Goal: Task Accomplishment & Management: Complete application form

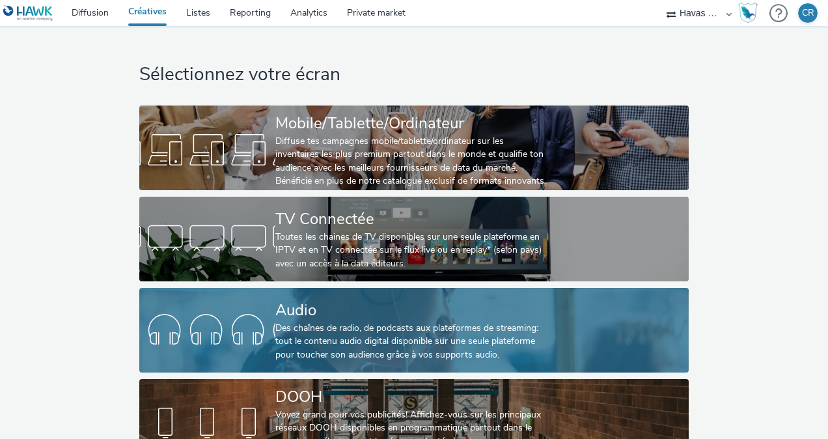
click at [321, 312] on div "Audio" at bounding box center [411, 310] width 272 height 23
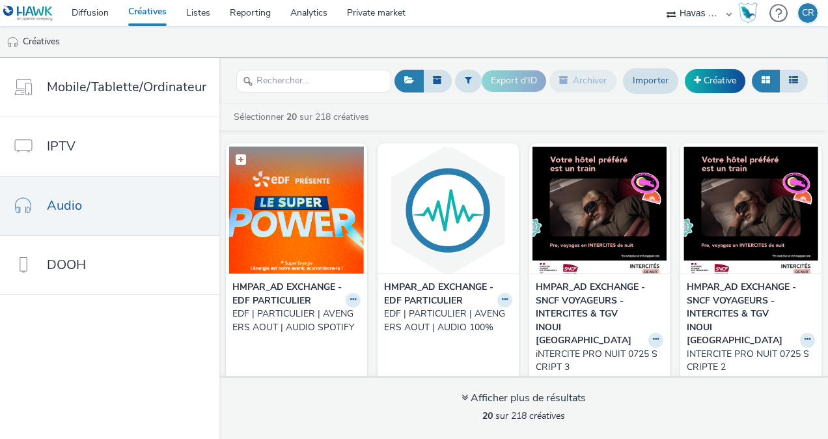
click at [284, 219] on img at bounding box center [296, 210] width 135 height 127
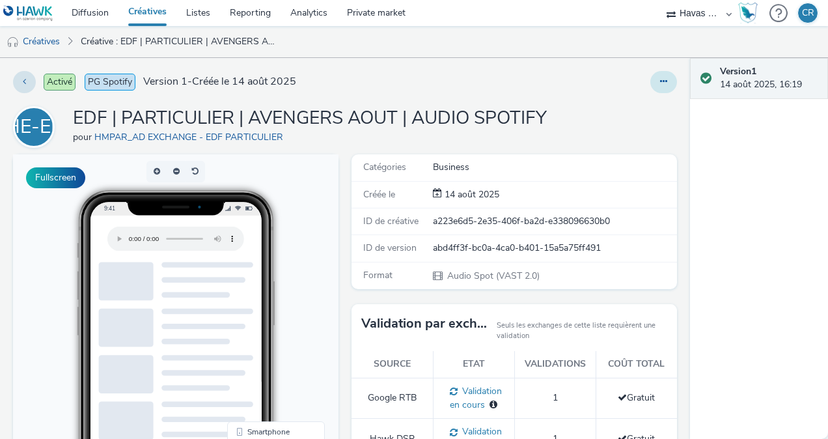
click at [660, 81] on button at bounding box center [663, 82] width 27 height 22
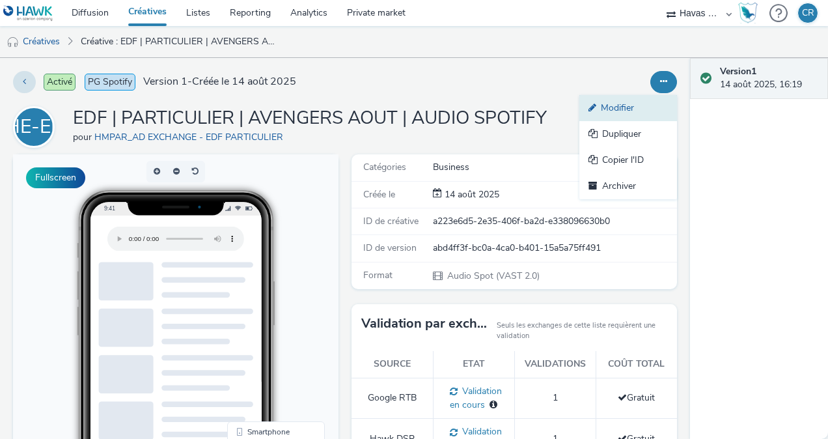
click at [610, 105] on link "Modifier" at bounding box center [628, 108] width 98 height 26
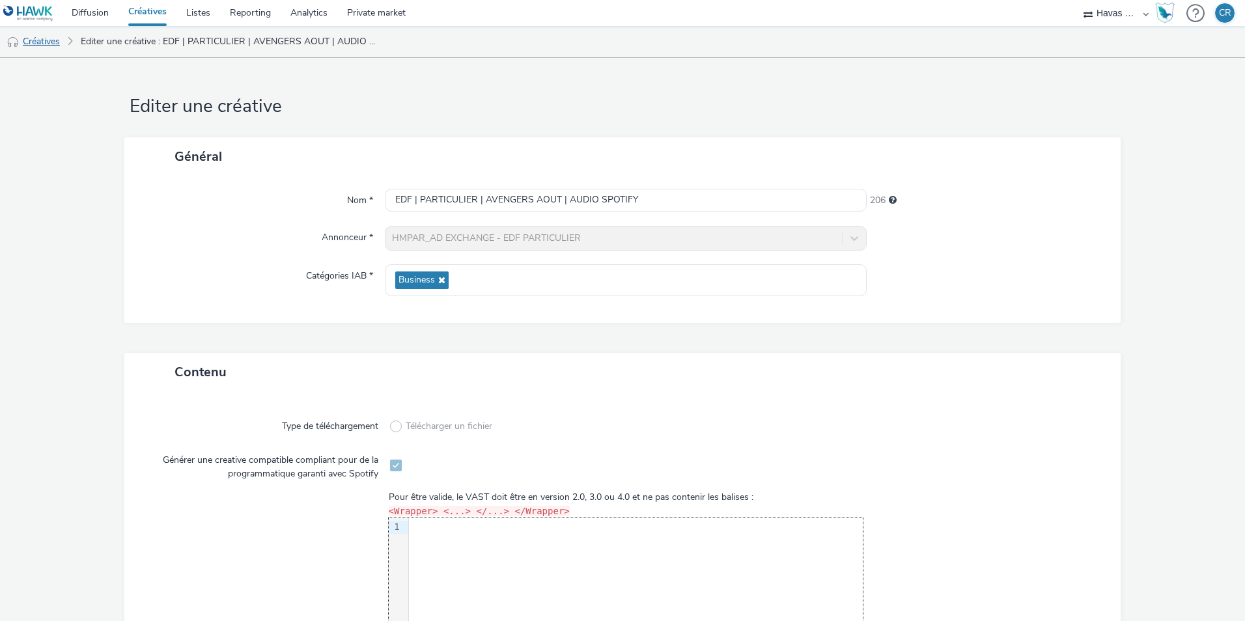
click at [43, 35] on link "Créatives" at bounding box center [33, 41] width 66 height 31
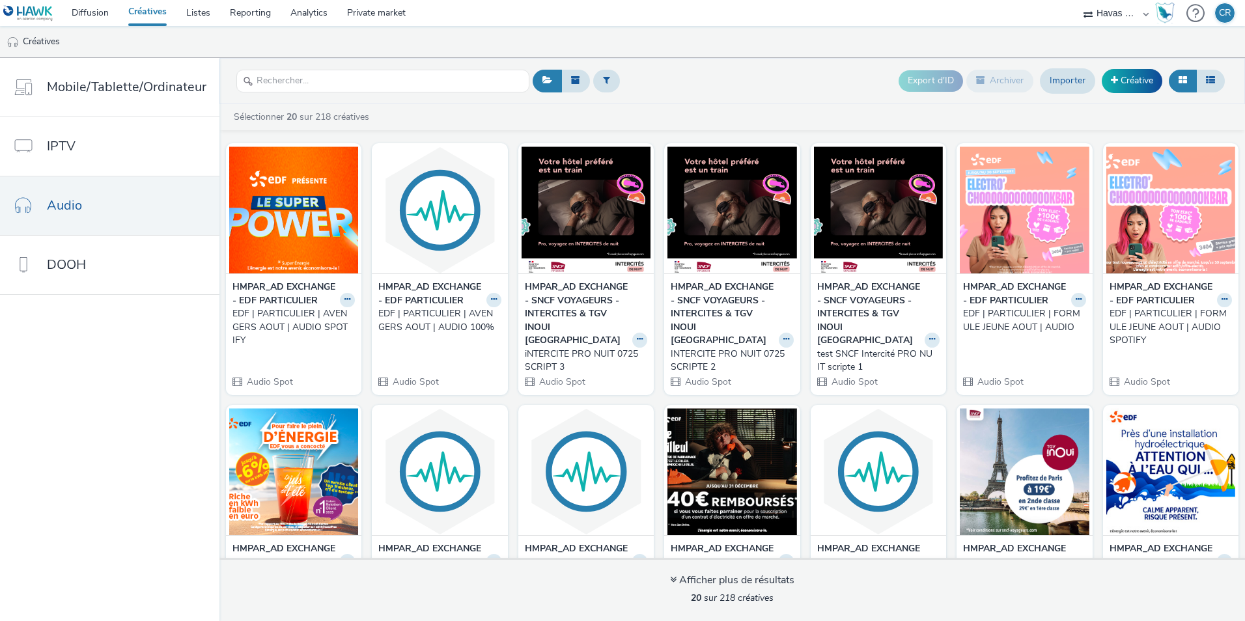
click at [264, 331] on div "EDF | PARTICULIER | AVENGERS AOUT | AUDIO SPOTIFY" at bounding box center [290, 327] width 117 height 40
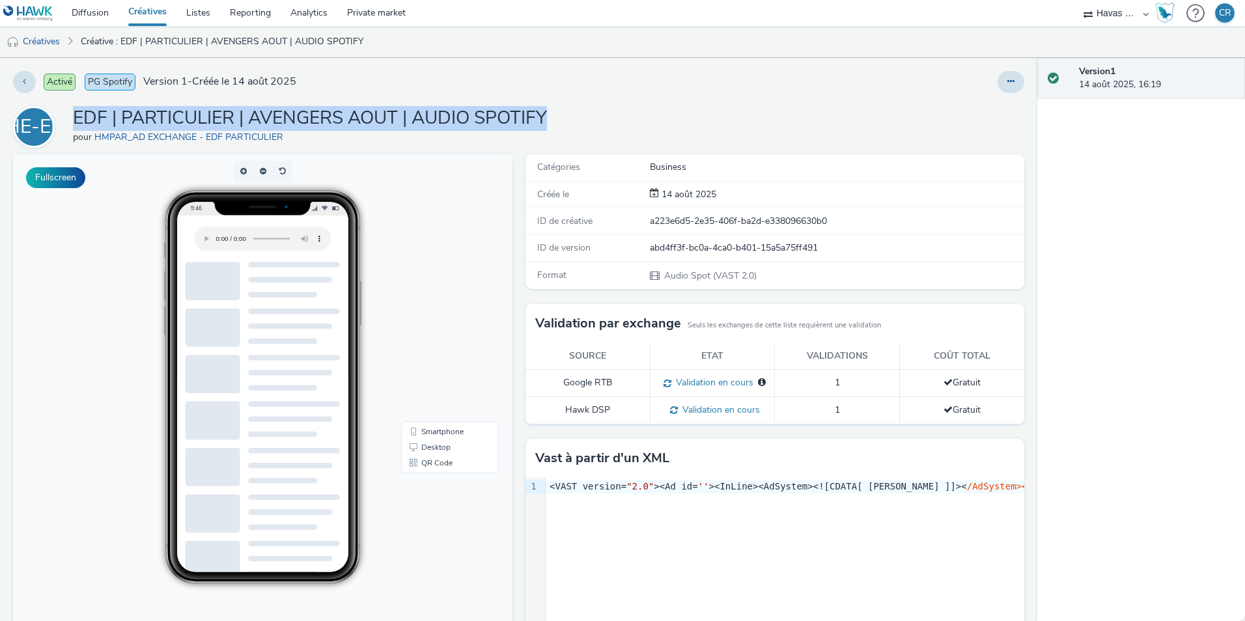
drag, startPoint x: 506, startPoint y: 104, endPoint x: 77, endPoint y: 107, distance: 428.5
click at [77, 107] on div "HE-EP EDF | PARTICULIER | AVENGERS AOUT | AUDIO SPOTIFY pour HMPAR_AD EXCHANGE …" at bounding box center [518, 127] width 1011 height 42
copy h1 "EDF | PARTICULIER | AVENGERS AOUT | AUDIO SPOTIFY"
click at [53, 40] on link "Créatives" at bounding box center [33, 41] width 66 height 31
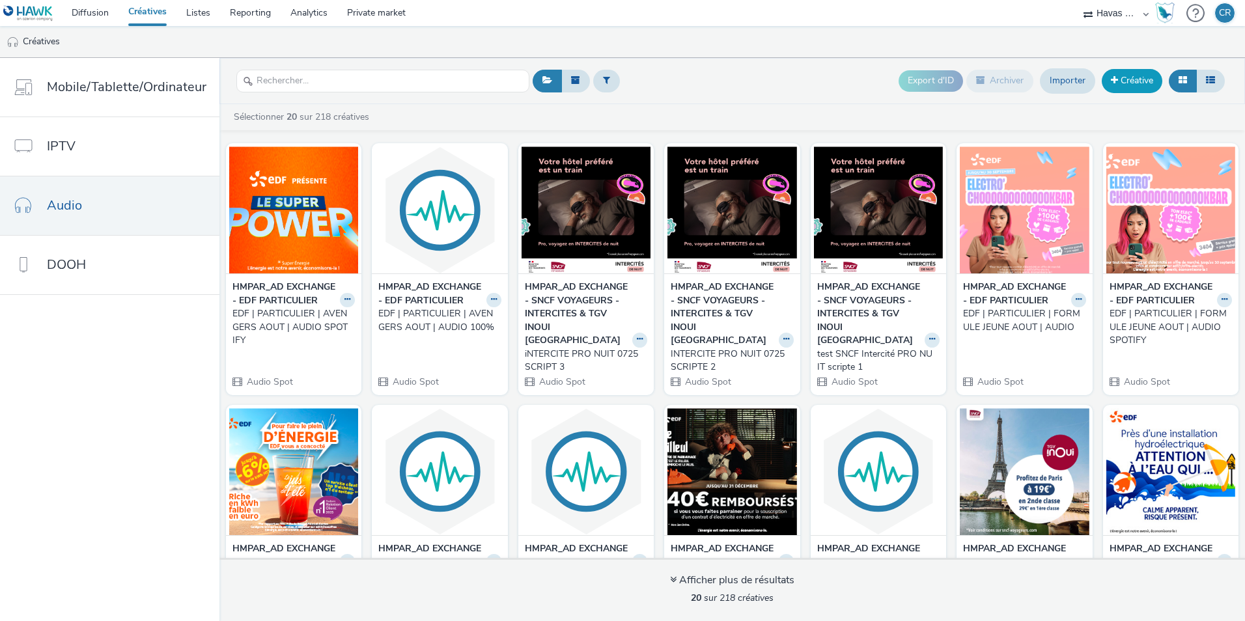
click at [1142, 83] on link "Créative" at bounding box center [1132, 80] width 61 height 23
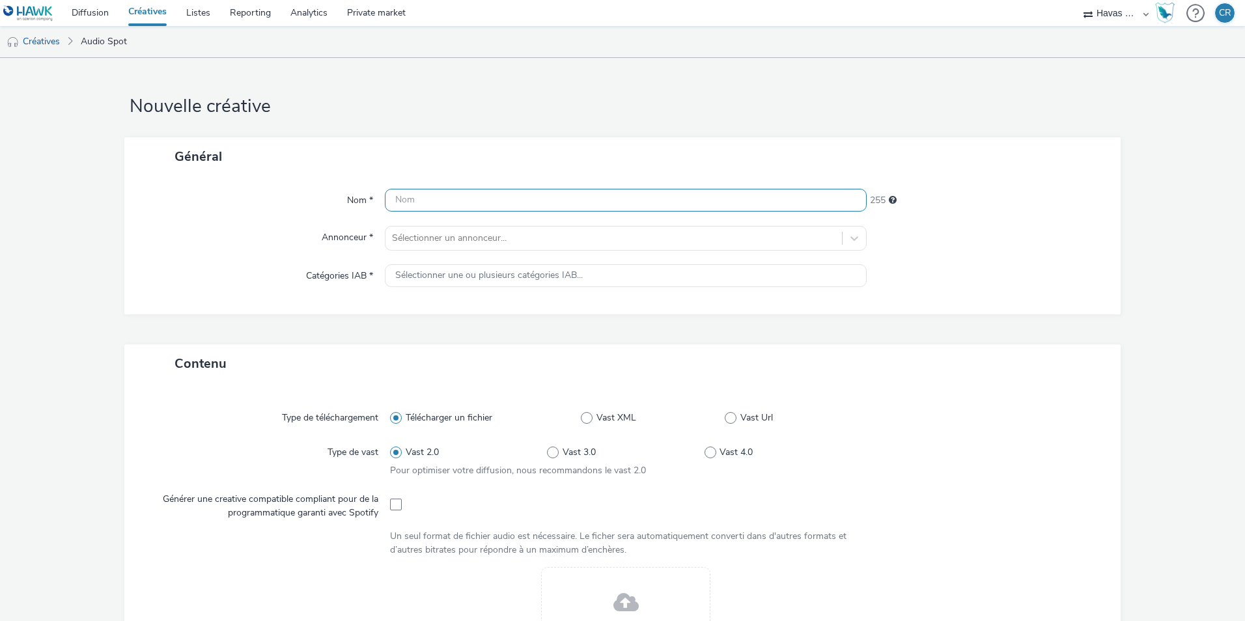
click at [438, 196] on input "text" at bounding box center [626, 200] width 482 height 23
paste input "EDF | PARTICULIER | AVENGERS AOUT | AUDIO SPOTIFY"
type input "EDF | PARTICULIER | AVENGERS AOUT | AUDIO SPOTIFY v2"
click at [551, 243] on div at bounding box center [613, 238] width 443 height 16
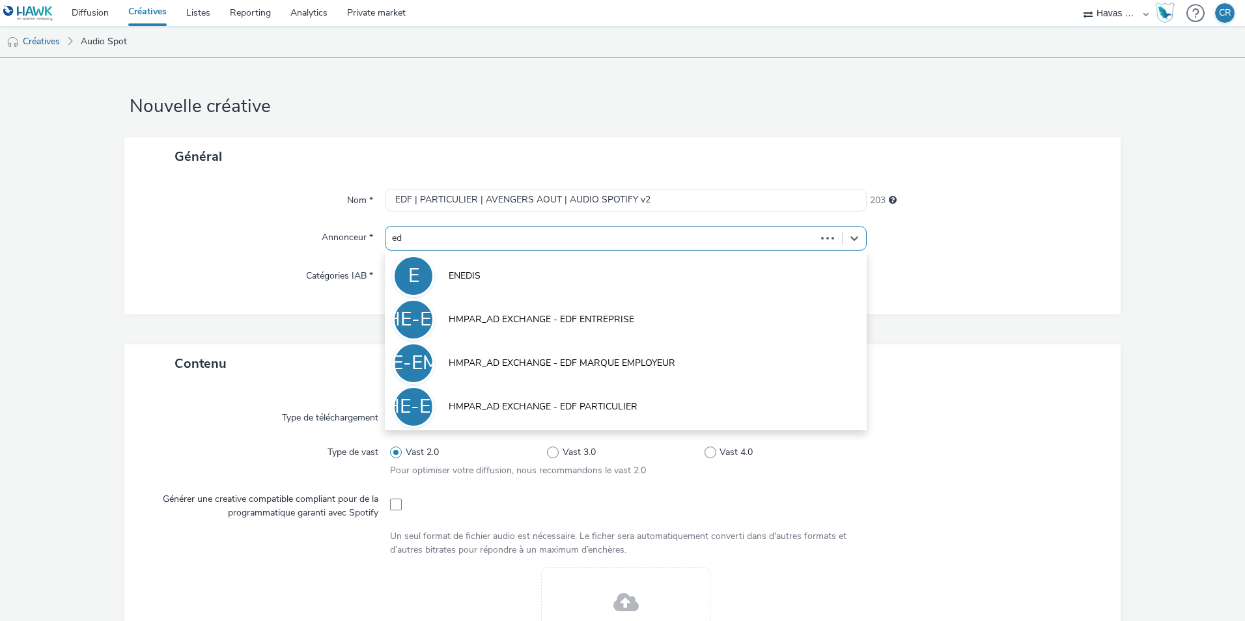
type input "edf"
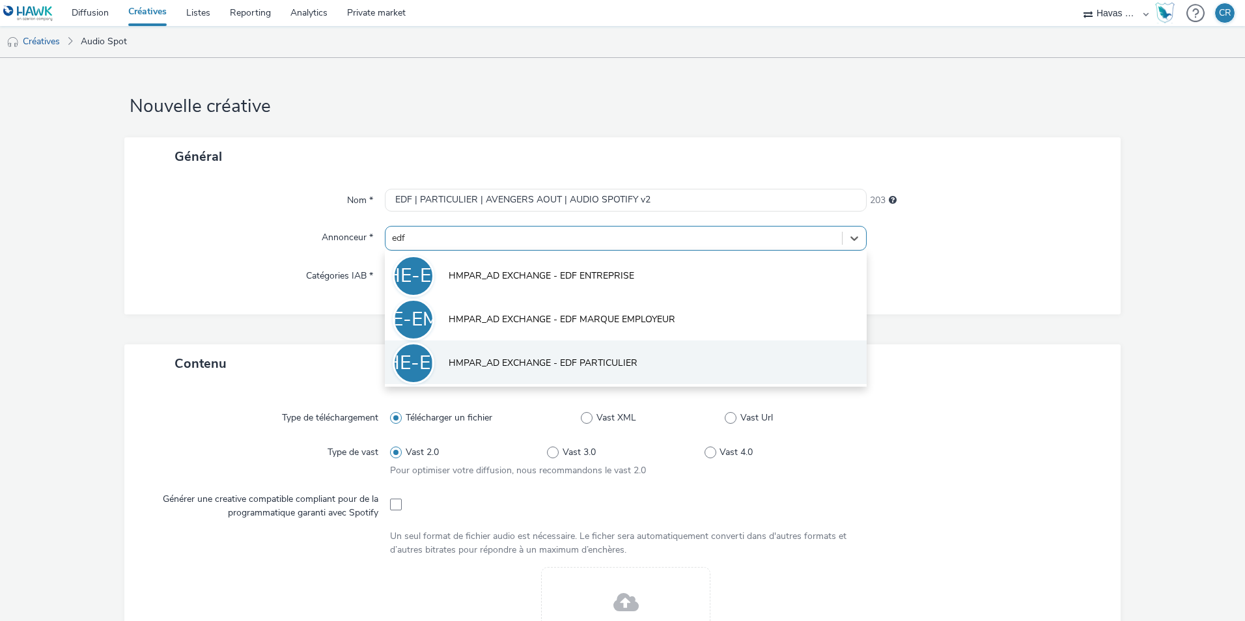
click at [569, 361] on span "HMPAR_AD EXCHANGE - EDF PARTICULIER" at bounding box center [543, 363] width 189 height 13
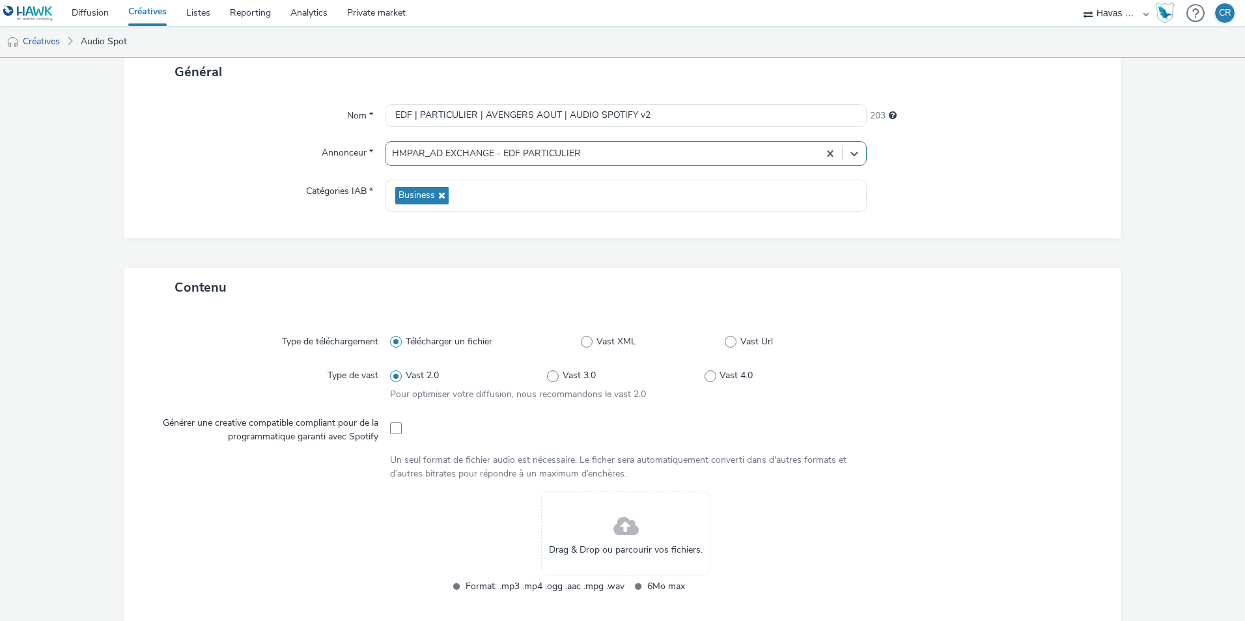
scroll to position [195, 0]
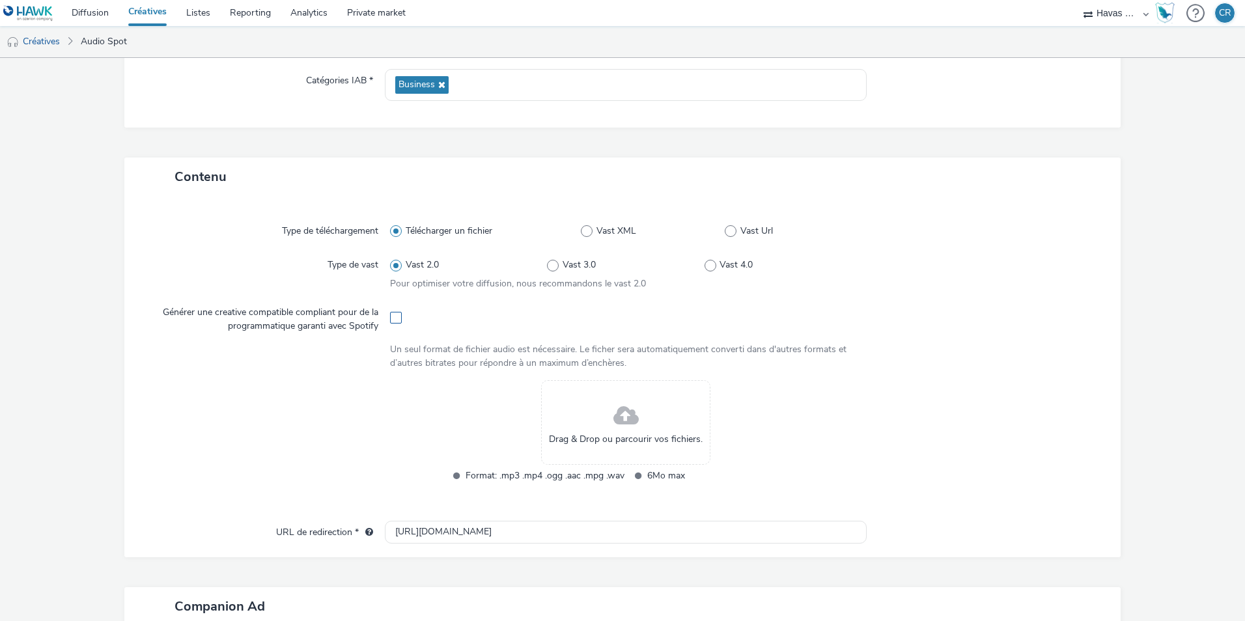
click at [398, 315] on span at bounding box center [396, 318] width 12 height 12
checkbox input "true"
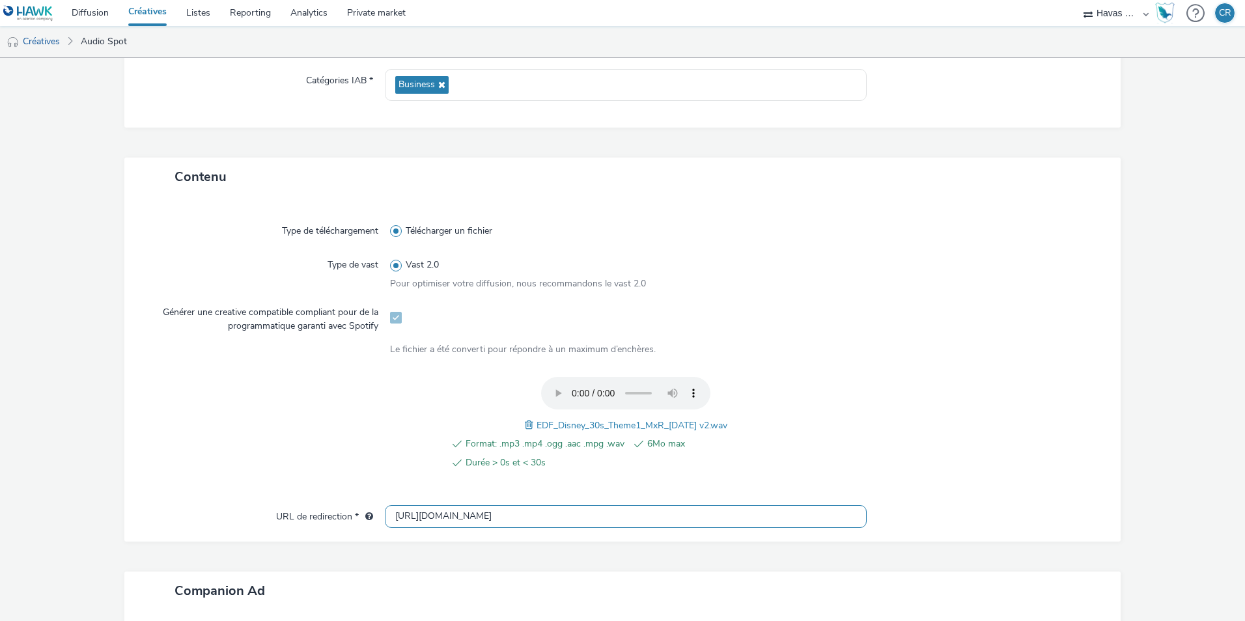
drag, startPoint x: 507, startPoint y: 516, endPoint x: 326, endPoint y: 497, distance: 181.3
click at [326, 497] on div "Type de téléchargement Télécharger un fichier Type de vast Vast 2.0 Pour optimi…" at bounding box center [622, 369] width 996 height 346
paste input "s://[DOMAIN_NAME][URL]"
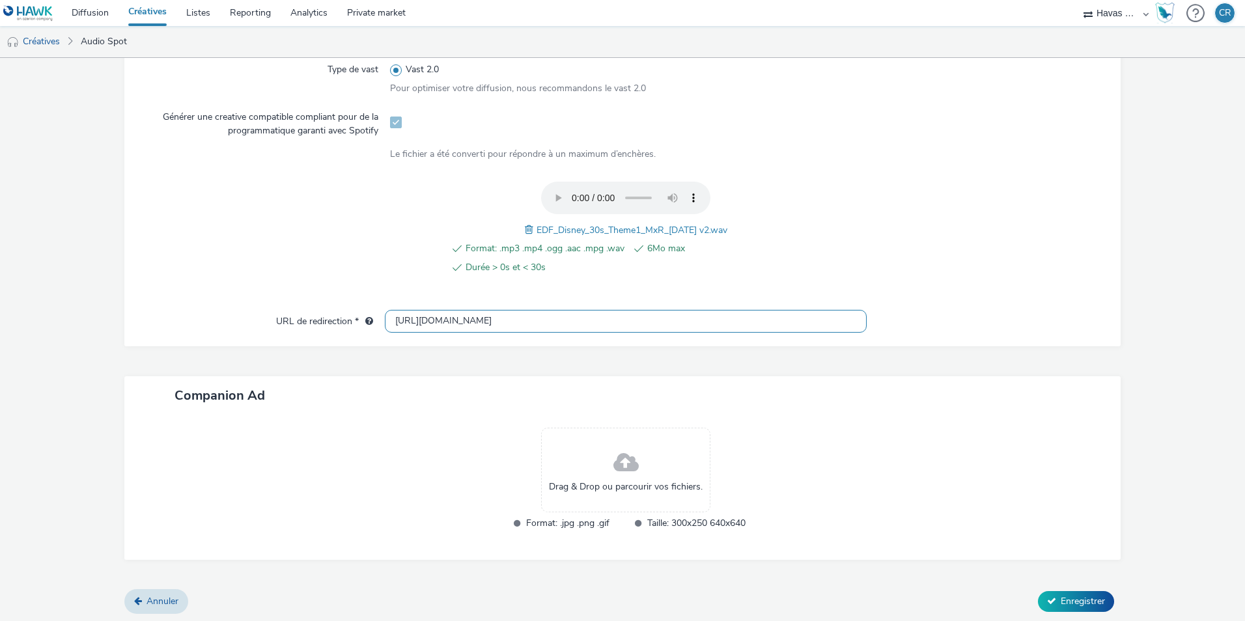
type input "[URL][DOMAIN_NAME]"
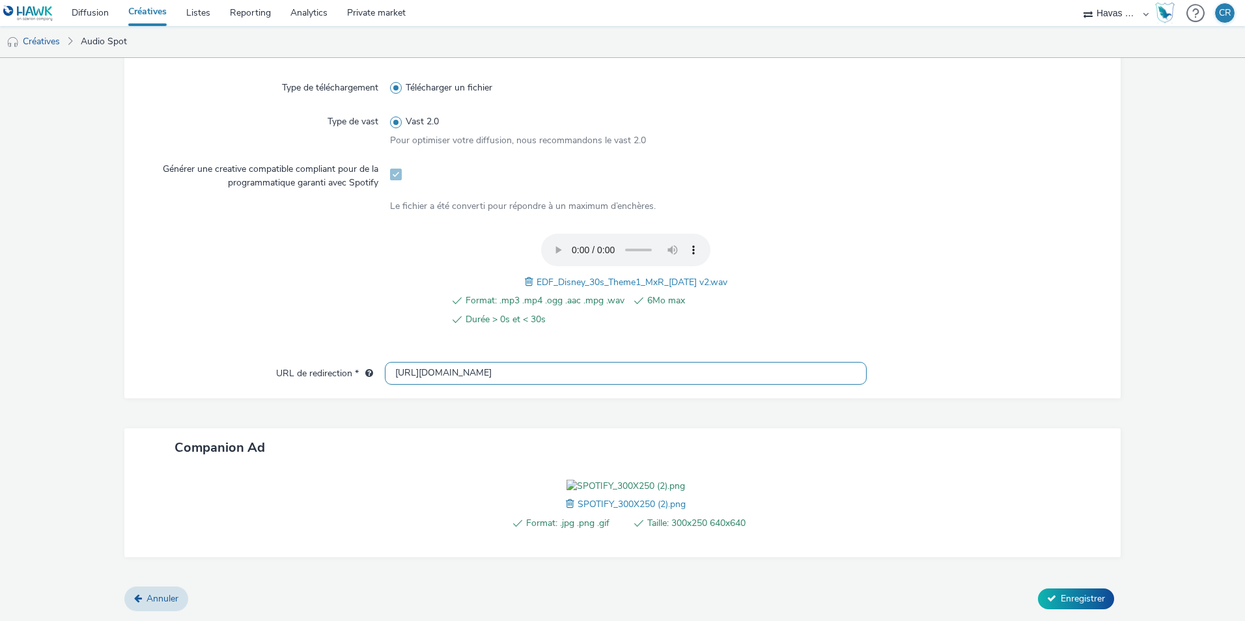
scroll to position [413, 0]
click at [1067, 600] on span "Enregistrer" at bounding box center [1083, 599] width 44 height 12
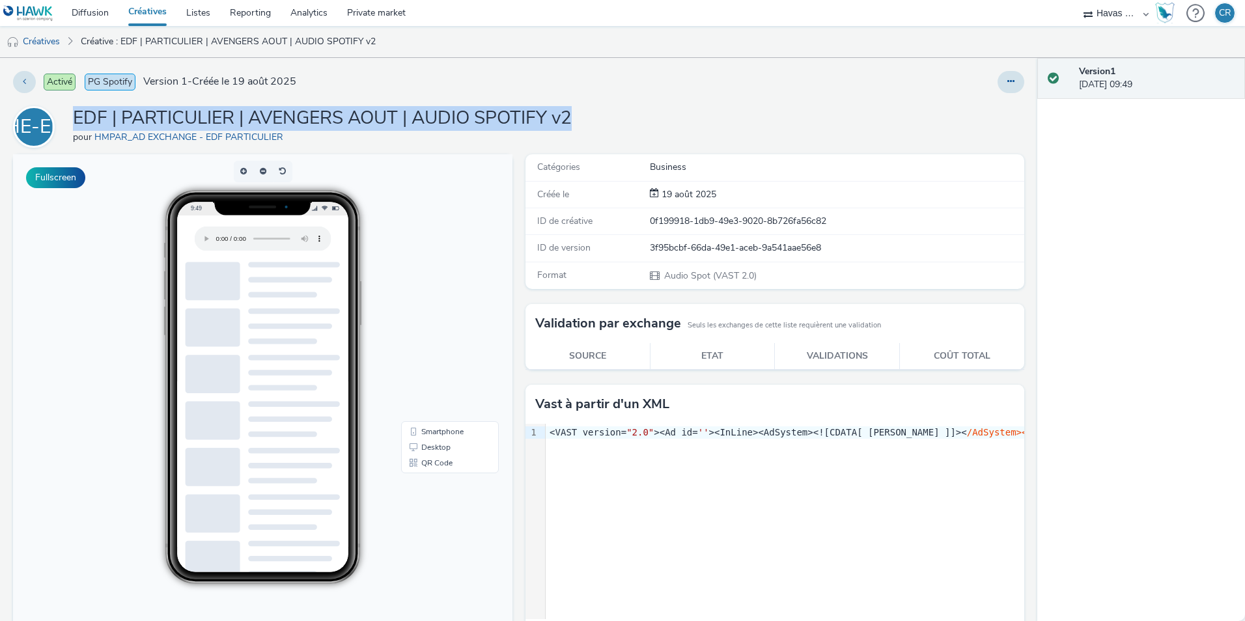
drag, startPoint x: 576, startPoint y: 118, endPoint x: 78, endPoint y: 109, distance: 497.5
click at [78, 109] on h1 "EDF | PARTICULIER | AVENGERS AOUT | AUDIO SPOTIFY v2" at bounding box center [322, 118] width 499 height 25
copy h1 "EDF | PARTICULIER | AVENGERS AOUT | AUDIO SPOTIFY v2"
click at [51, 44] on link "Créatives" at bounding box center [33, 41] width 66 height 31
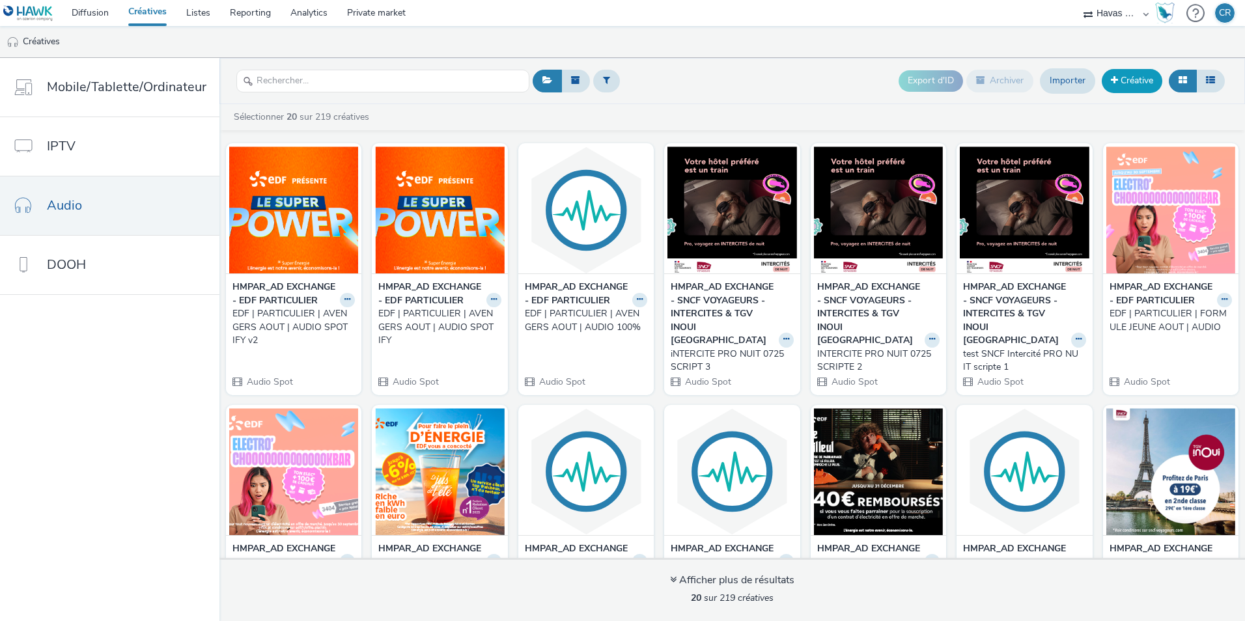
click at [1120, 79] on link "Créative" at bounding box center [1132, 80] width 61 height 23
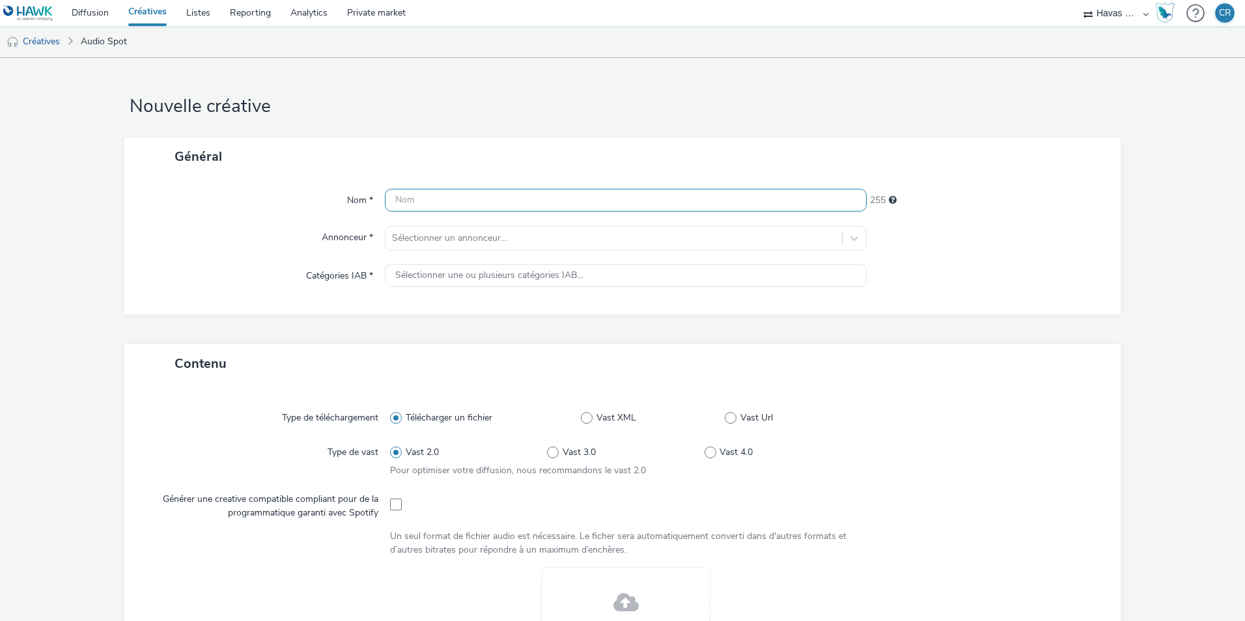
click at [396, 201] on input "text" at bounding box center [626, 200] width 482 height 23
paste input "EDF | PARTICULIER | AVENGERS AOUT | AUDIO SPOTIFY v2"
drag, startPoint x: 630, startPoint y: 199, endPoint x: 596, endPoint y: 195, distance: 34.7
click at [596, 195] on input "EDF | PARTICULIER | AVENGERS AOUT | AUDIO SPOTIFY v2" at bounding box center [626, 200] width 482 height 23
type input "EDF | PARTICULIER | AVENGERS AOUT | AUDIO 100% v2"
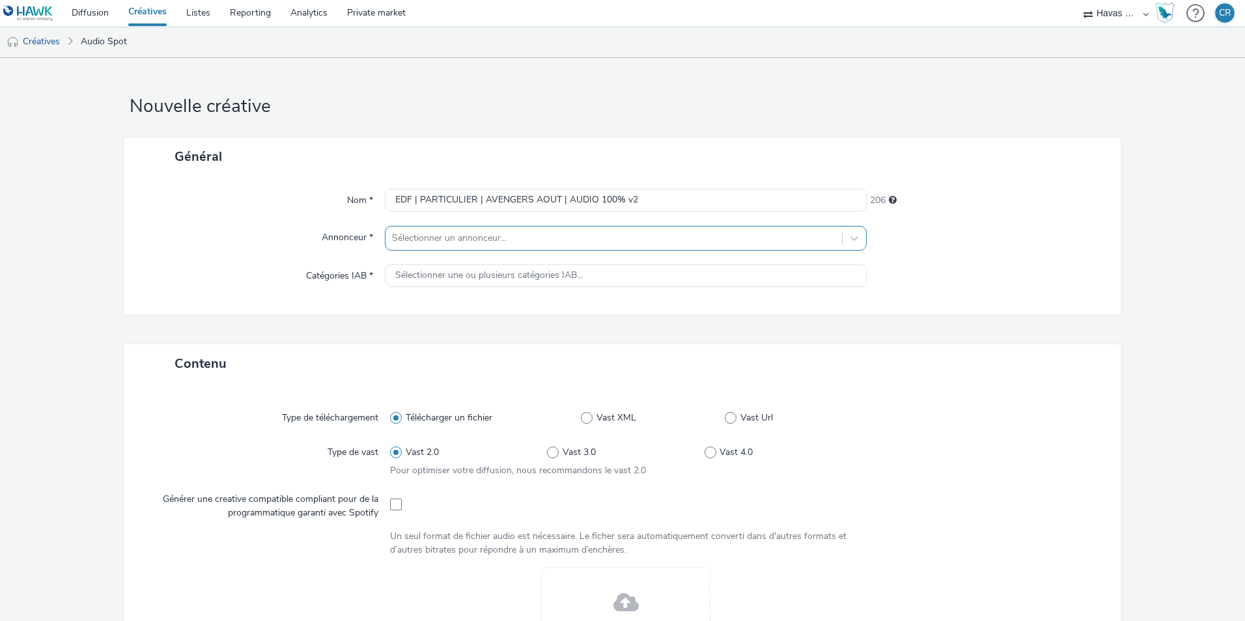
click at [561, 237] on div at bounding box center [613, 238] width 443 height 16
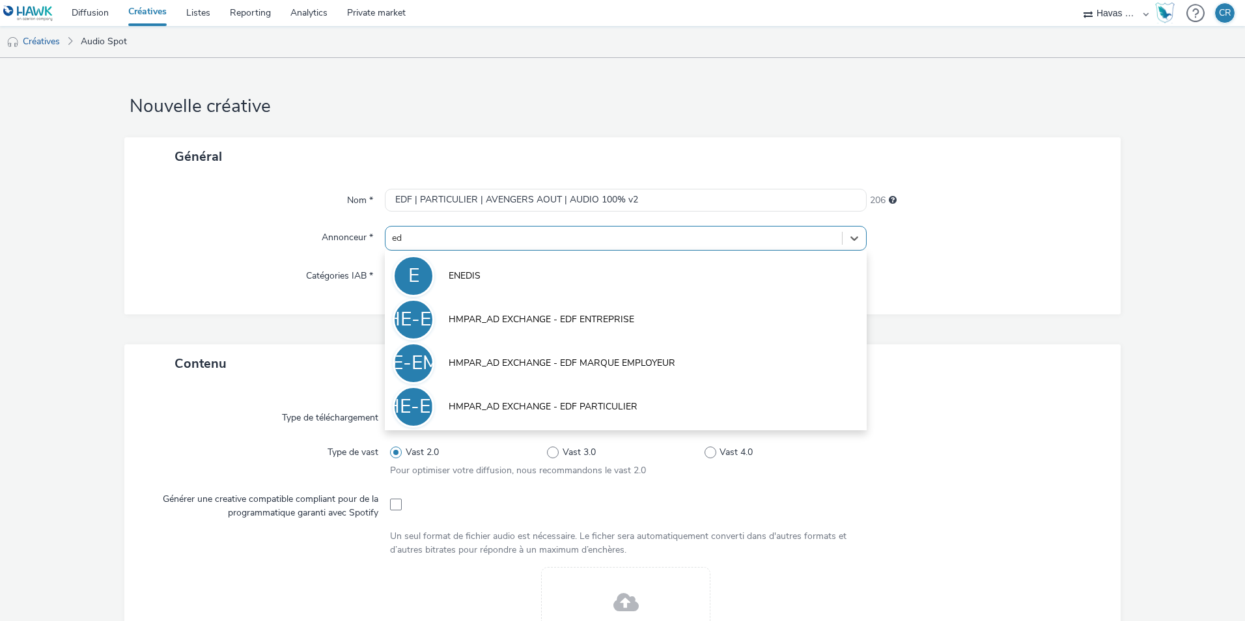
type input "edf"
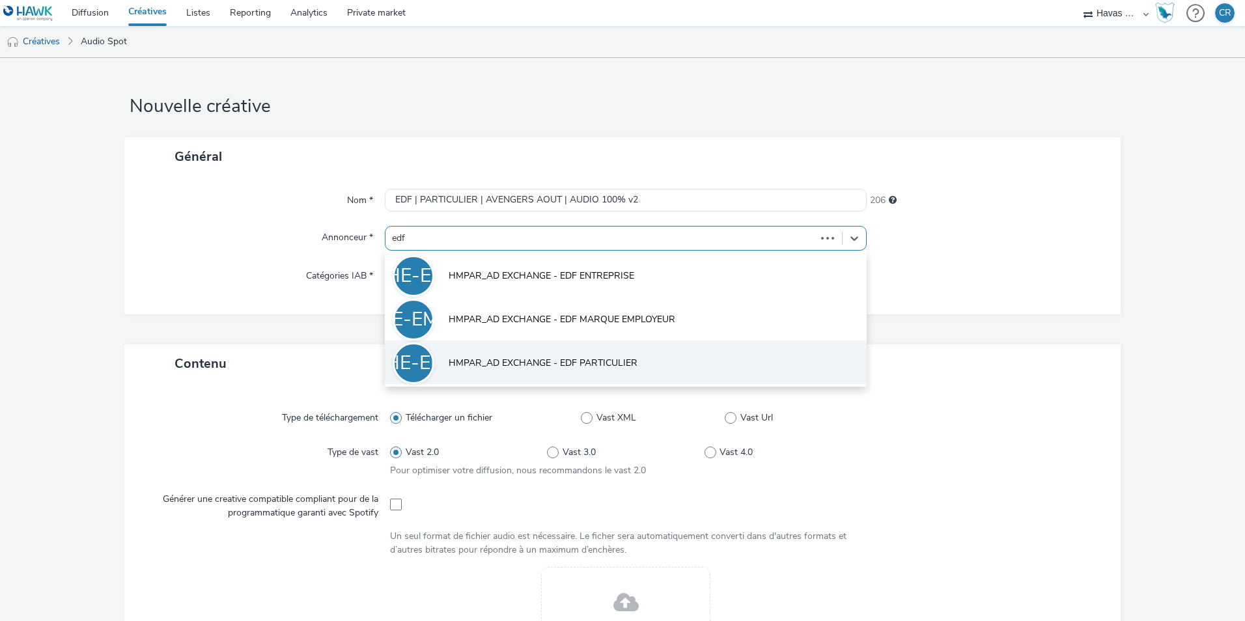
click at [579, 362] on span "HMPAR_AD EXCHANGE - EDF PARTICULIER" at bounding box center [543, 363] width 189 height 13
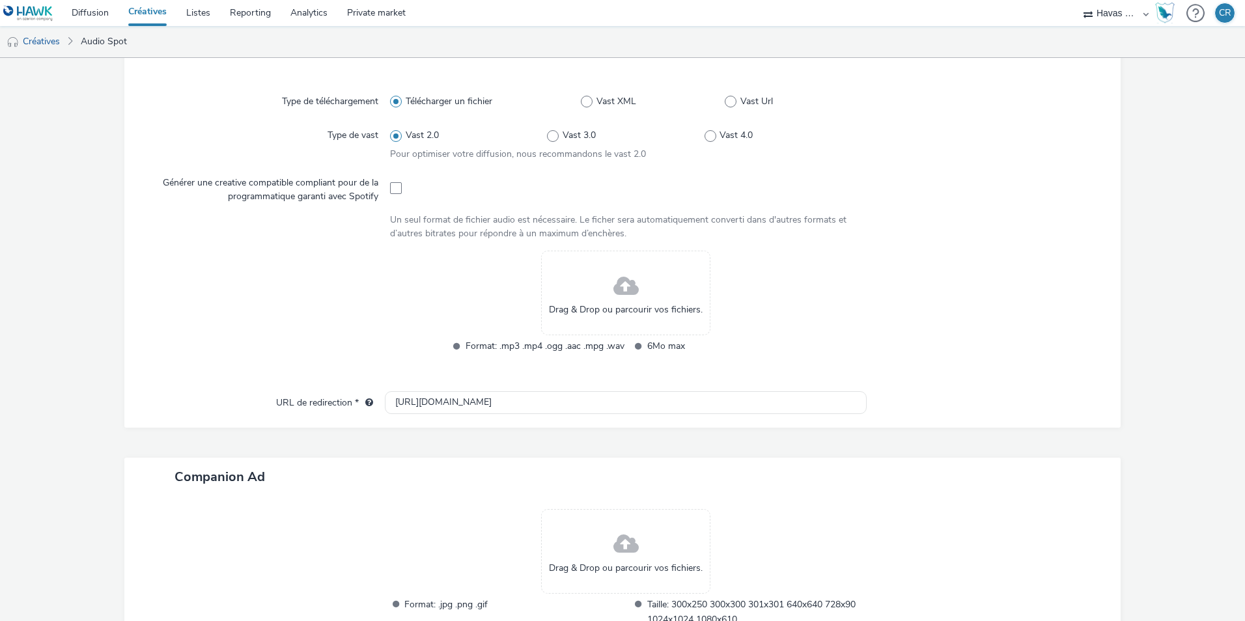
scroll to position [326, 0]
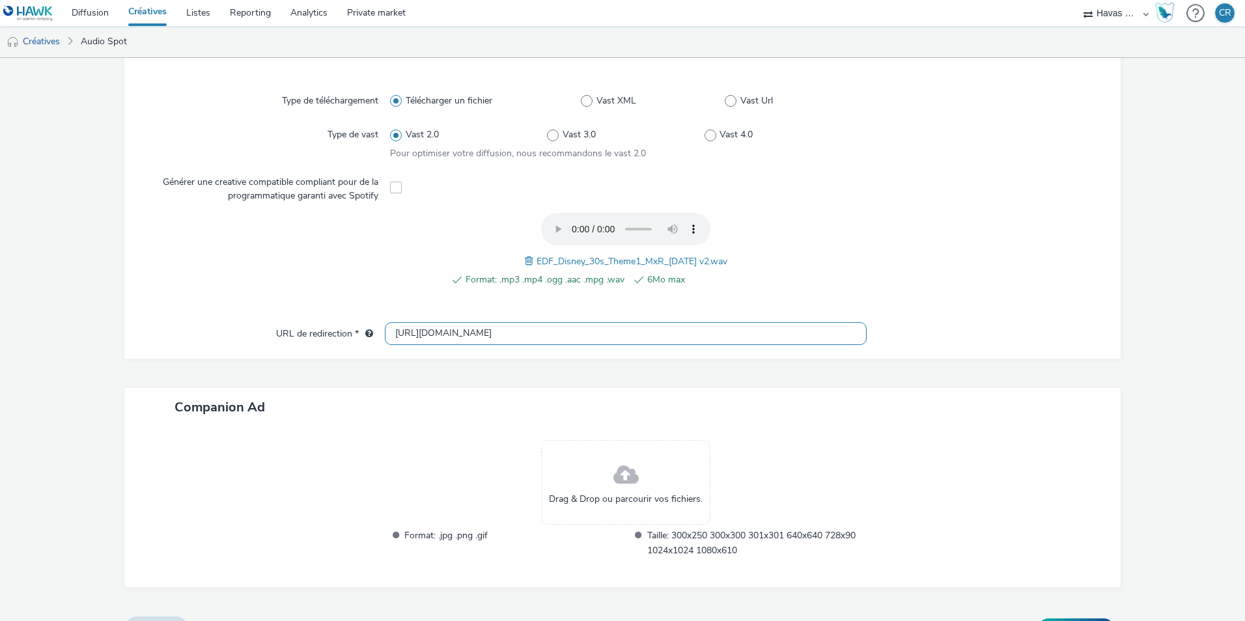
click at [520, 326] on input "[URL][DOMAIN_NAME]" at bounding box center [626, 333] width 482 height 23
paste input "s://[DOMAIN_NAME][URL]"
type input "[URL][DOMAIN_NAME]"
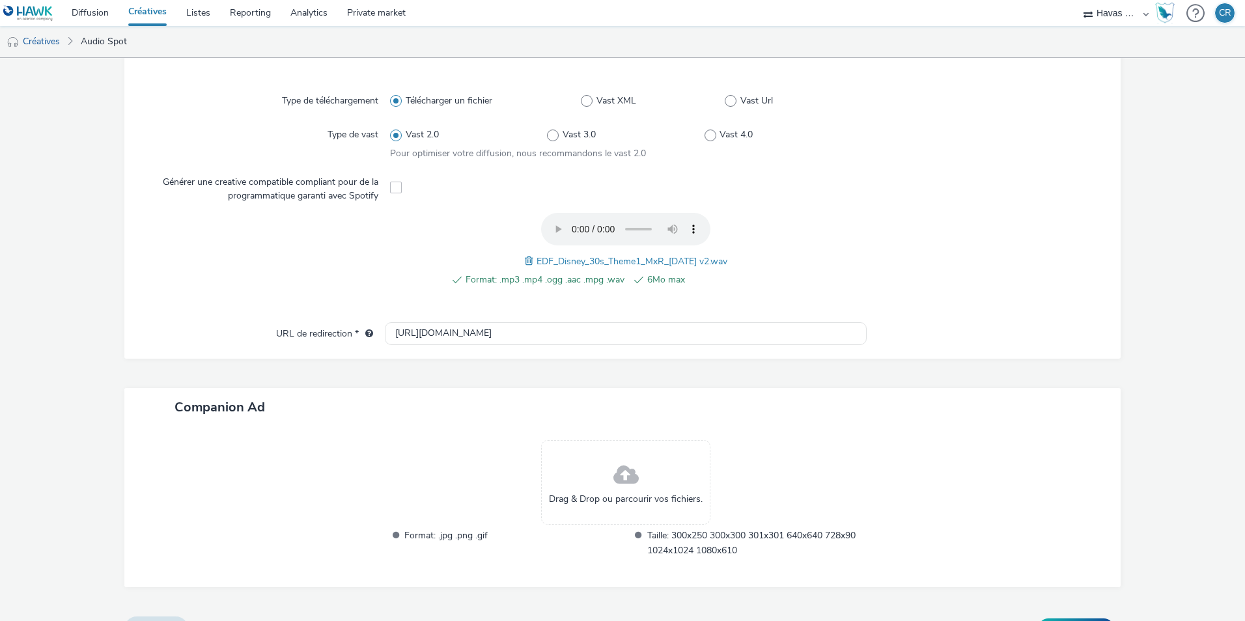
click at [300, 277] on div at bounding box center [269, 257] width 242 height 88
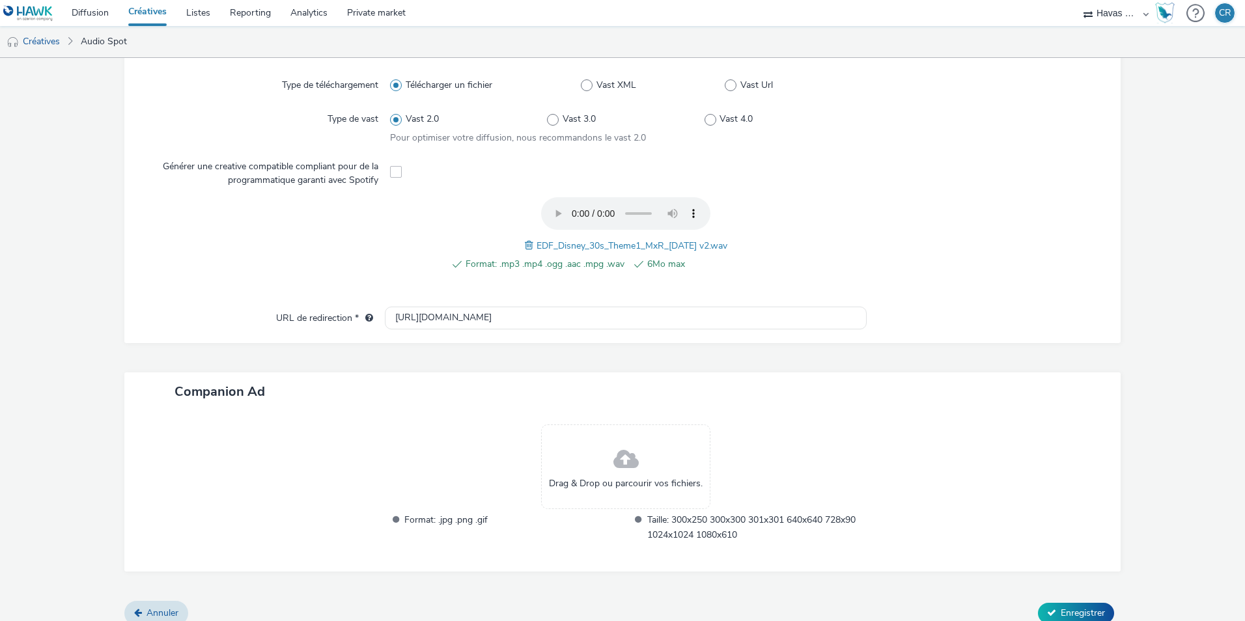
scroll to position [355, 0]
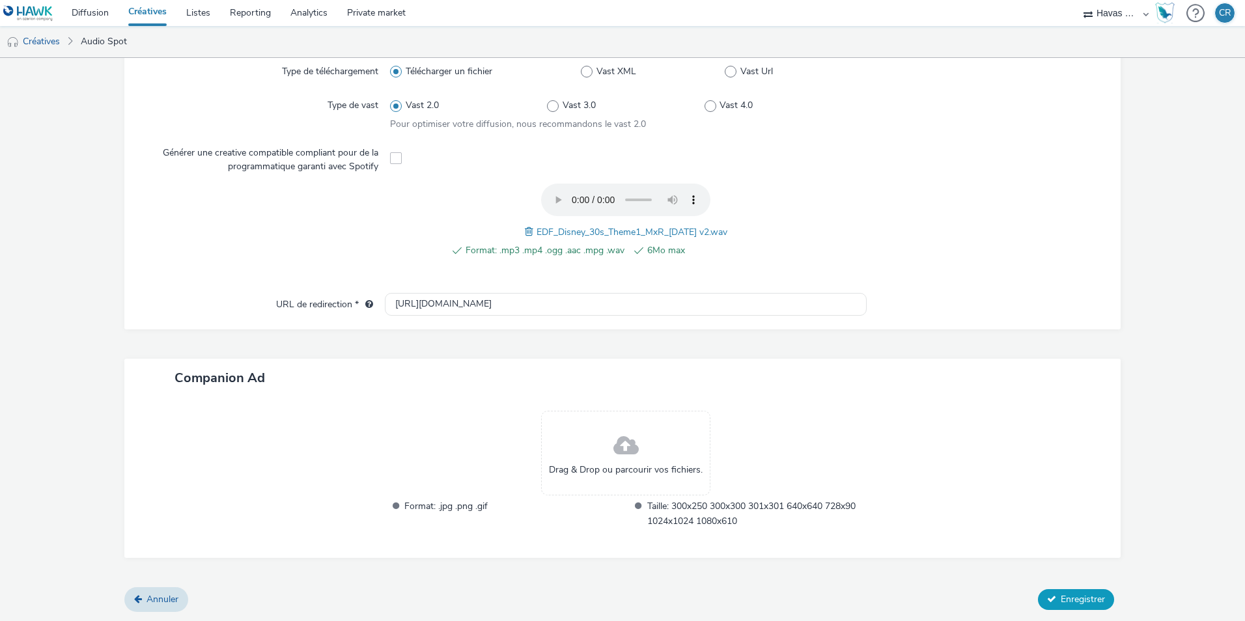
click at [1061, 600] on span "Enregistrer" at bounding box center [1083, 599] width 44 height 12
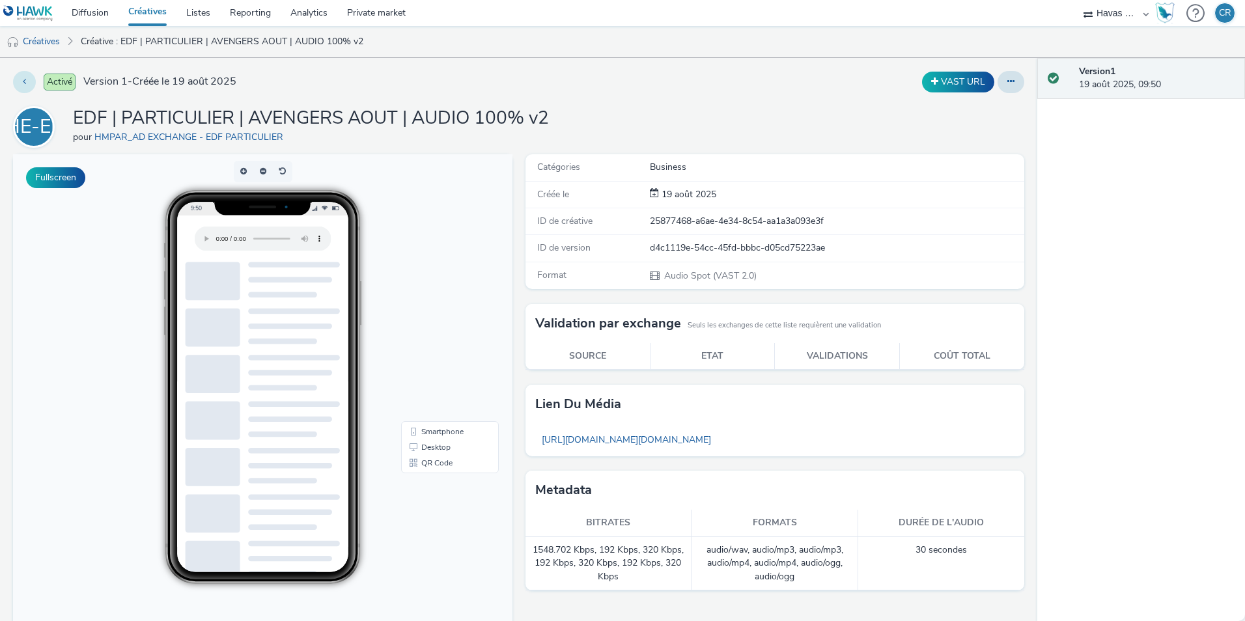
click at [27, 79] on button at bounding box center [24, 82] width 23 height 22
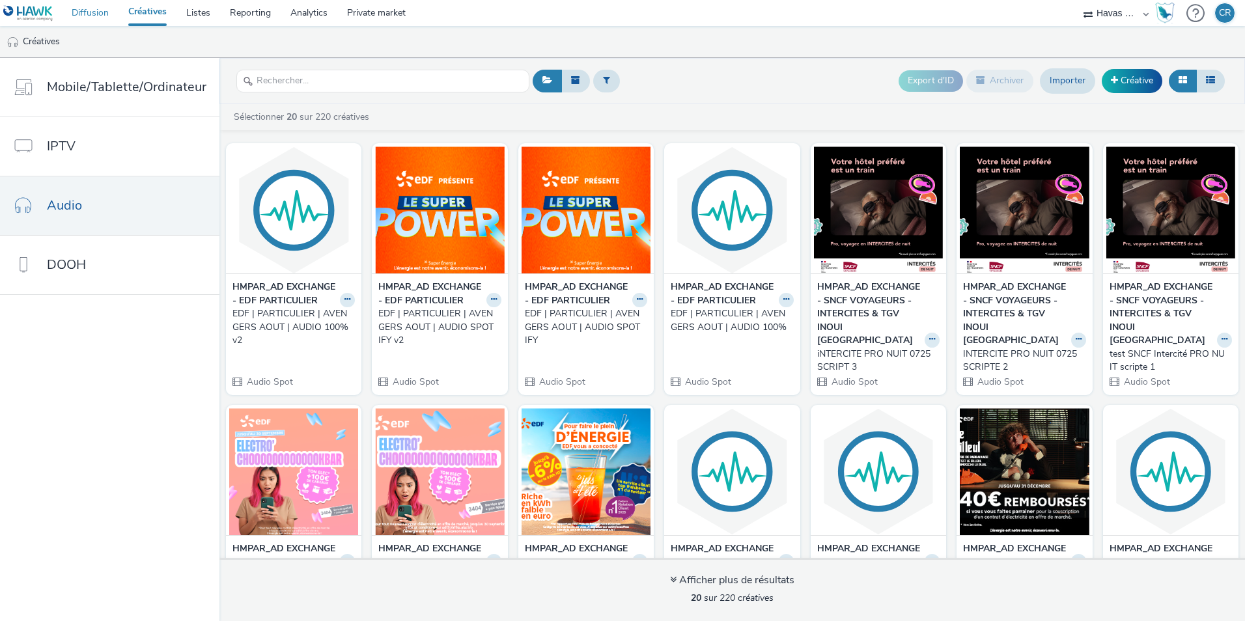
click at [88, 13] on link "Diffusion" at bounding box center [90, 13] width 57 height 26
